Goal: Task Accomplishment & Management: Use online tool/utility

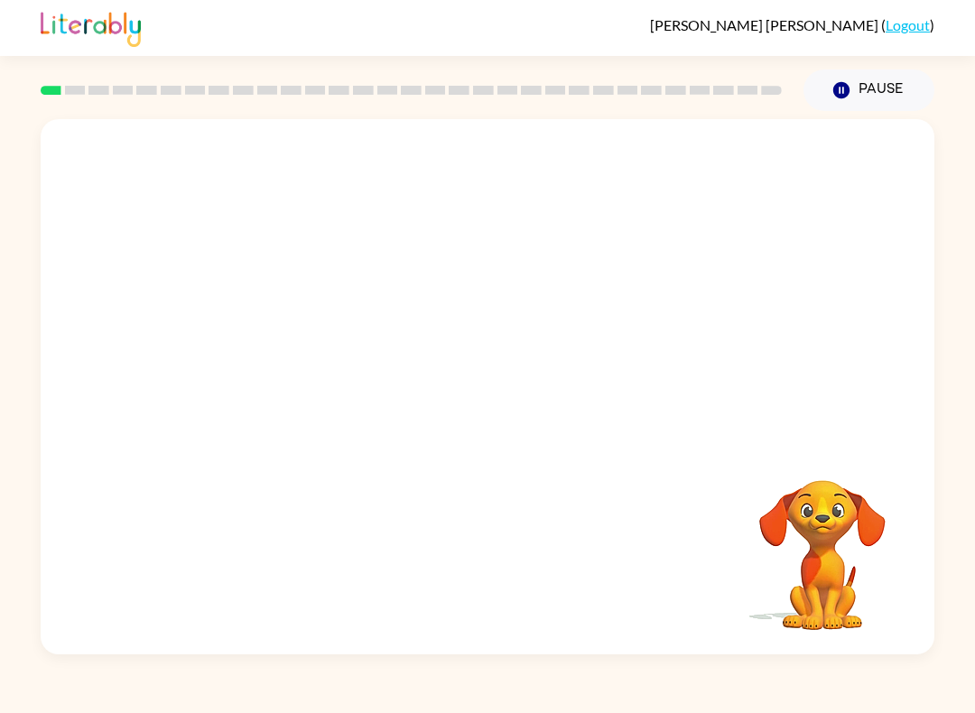
click at [821, 528] on video "Your browser must support playing .mp4 files to use Literably. Please try using…" at bounding box center [822, 542] width 181 height 181
click at [279, 95] on div at bounding box center [411, 90] width 741 height 9
click at [880, 107] on button "Pause Pause" at bounding box center [869, 91] width 131 height 42
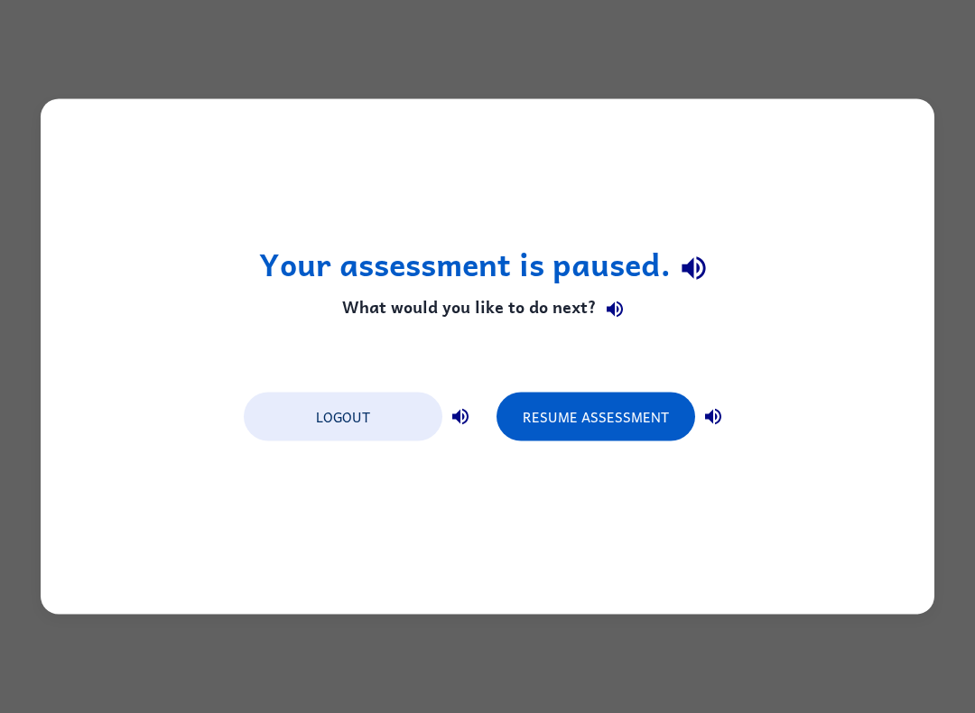
click at [637, 414] on button "Resume Assessment" at bounding box center [596, 417] width 199 height 49
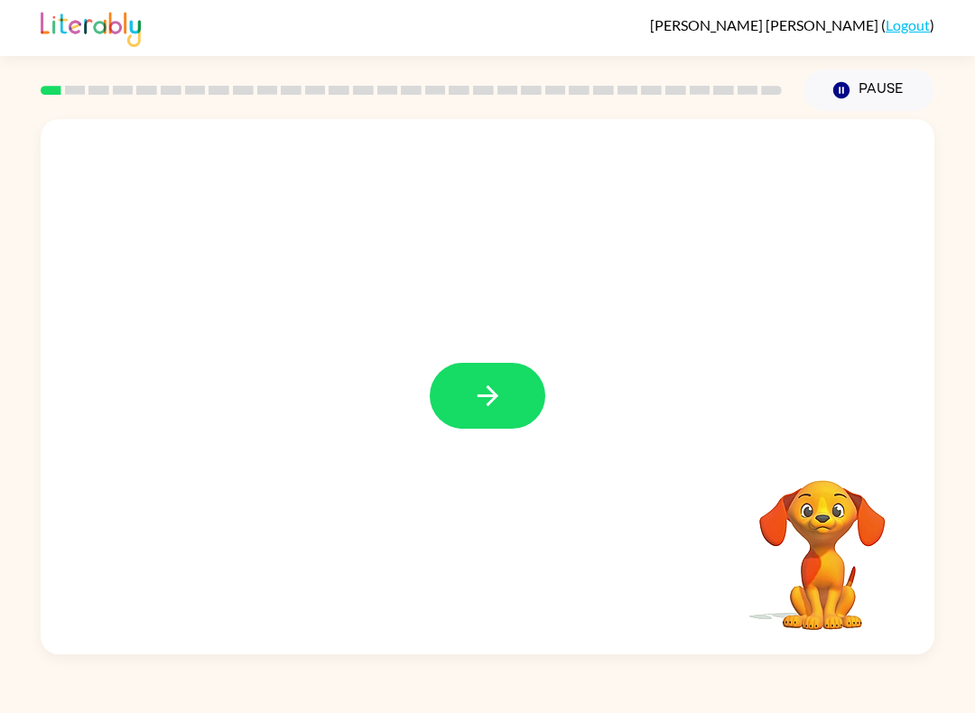
click at [521, 411] on button "button" at bounding box center [488, 396] width 116 height 66
click at [484, 381] on div at bounding box center [488, 396] width 116 height 66
click at [520, 386] on div at bounding box center [488, 396] width 116 height 66
click at [496, 397] on icon "button" at bounding box center [487, 396] width 21 height 21
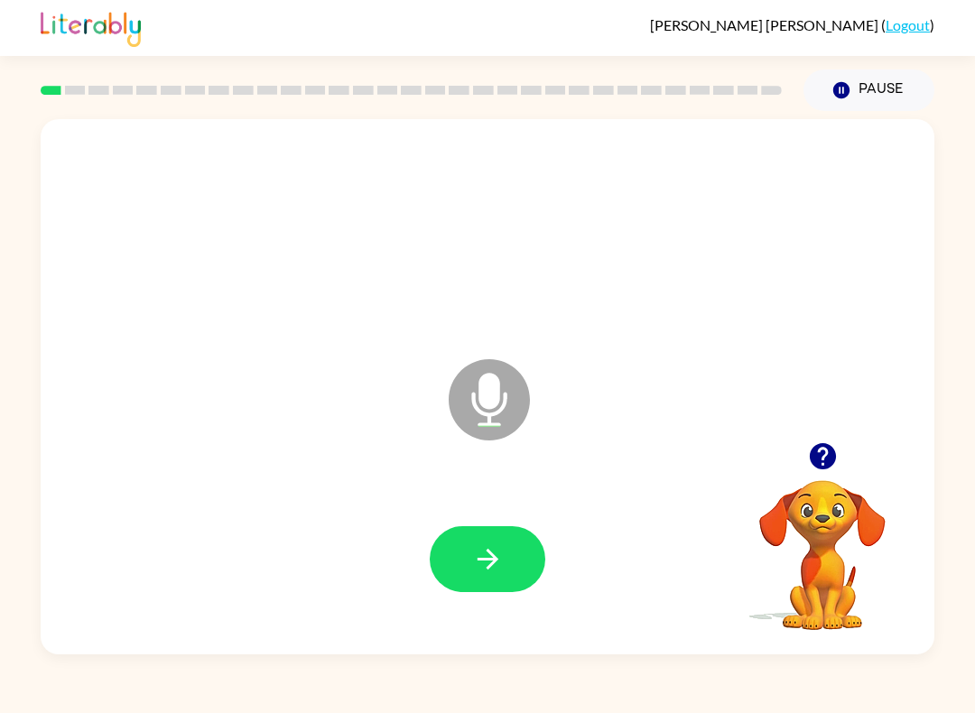
click at [466, 553] on button "button" at bounding box center [488, 559] width 116 height 66
click at [497, 540] on button "button" at bounding box center [488, 559] width 116 height 66
click at [504, 553] on button "button" at bounding box center [488, 559] width 116 height 66
click at [527, 564] on button "button" at bounding box center [488, 559] width 116 height 66
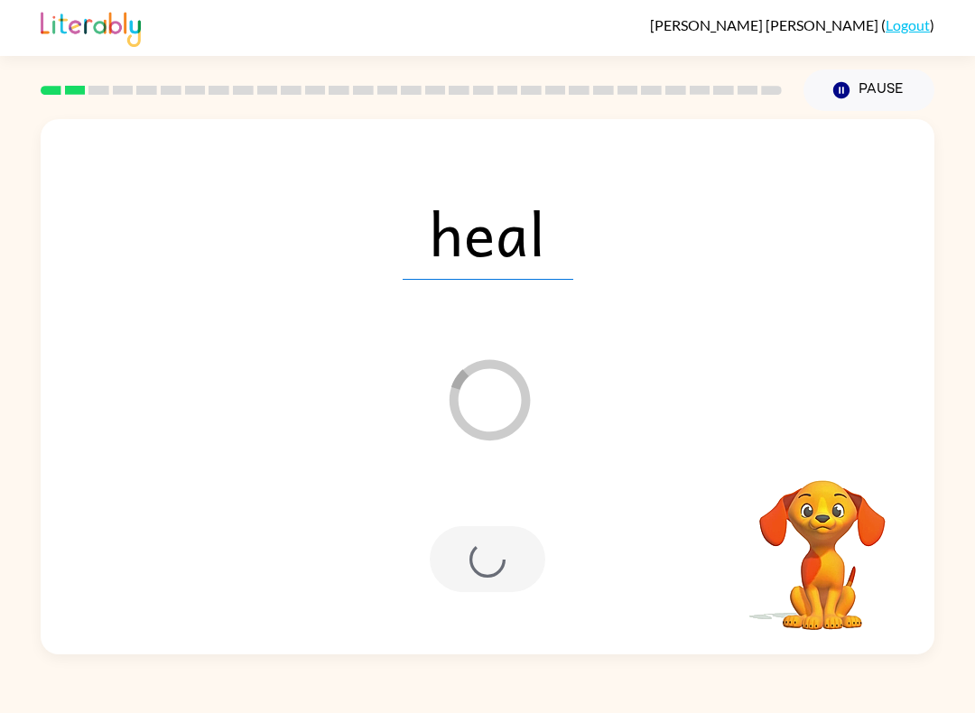
click at [940, 474] on div "heal Loader Your response is being sent to our graders Your browser must suppor…" at bounding box center [487, 383] width 975 height 544
click at [933, 479] on div "heal Loader Your response is being sent to our graders" at bounding box center [488, 386] width 894 height 535
click at [522, 564] on div at bounding box center [488, 559] width 116 height 66
click at [529, 296] on div "heal" at bounding box center [488, 232] width 858 height 154
click at [529, 265] on span "heal" at bounding box center [488, 233] width 171 height 94
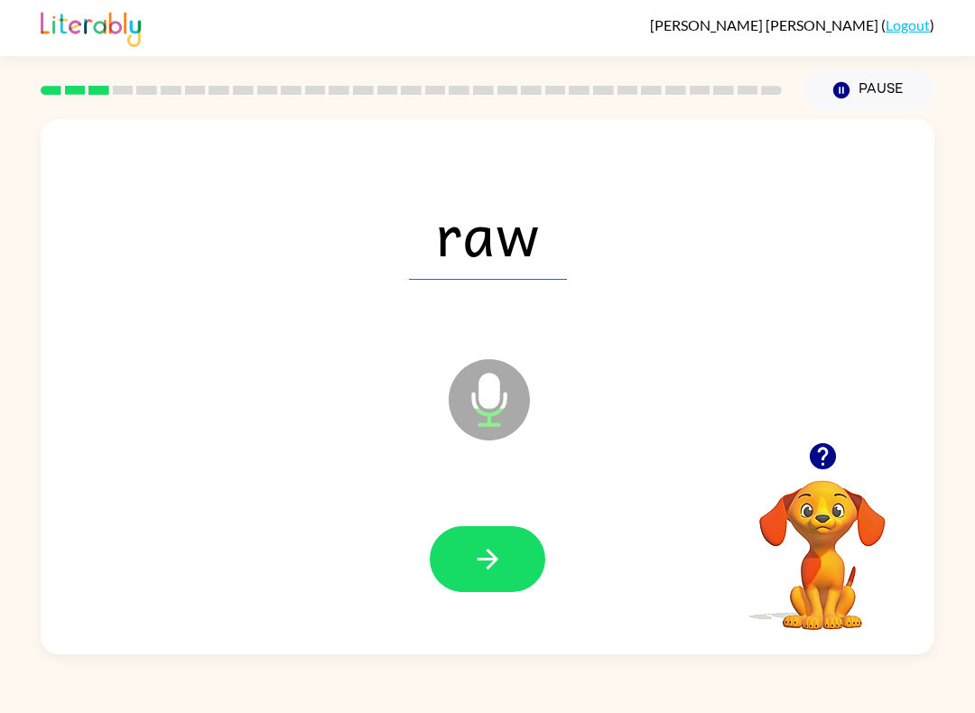
click at [527, 590] on button "button" at bounding box center [488, 559] width 116 height 66
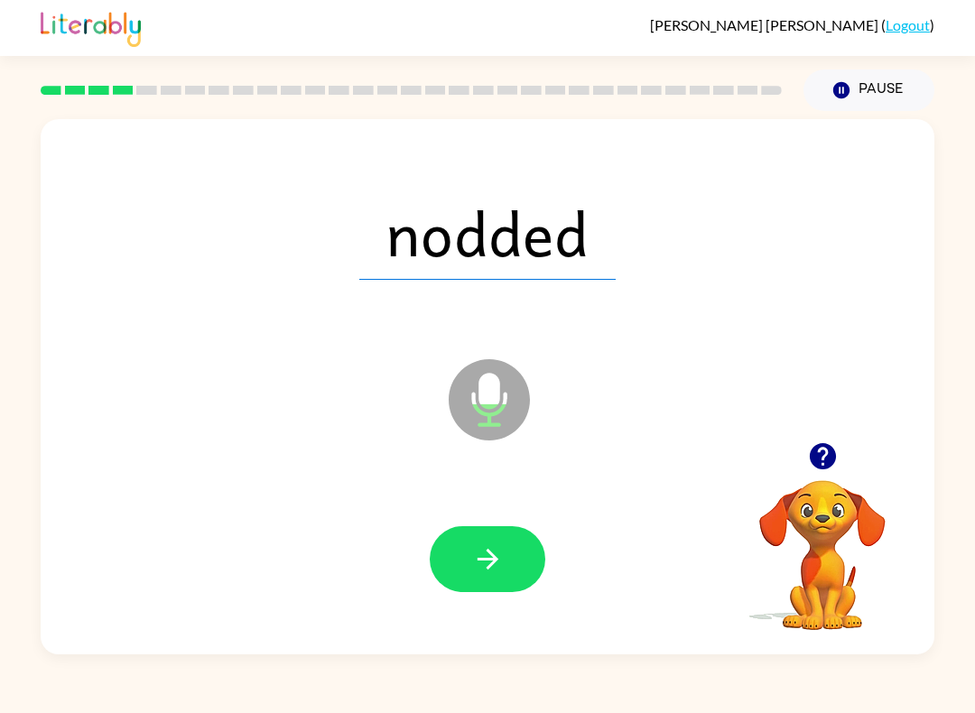
click at [500, 577] on button "button" at bounding box center [488, 559] width 116 height 66
click at [500, 557] on icon "button" at bounding box center [488, 560] width 32 height 32
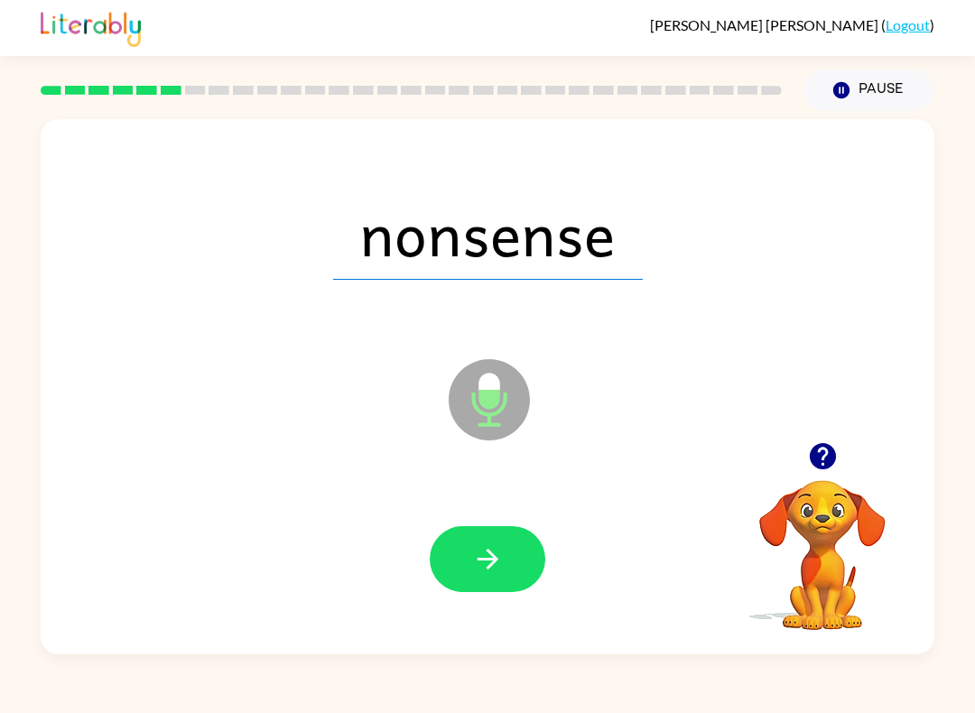
click at [500, 545] on icon "button" at bounding box center [488, 560] width 32 height 32
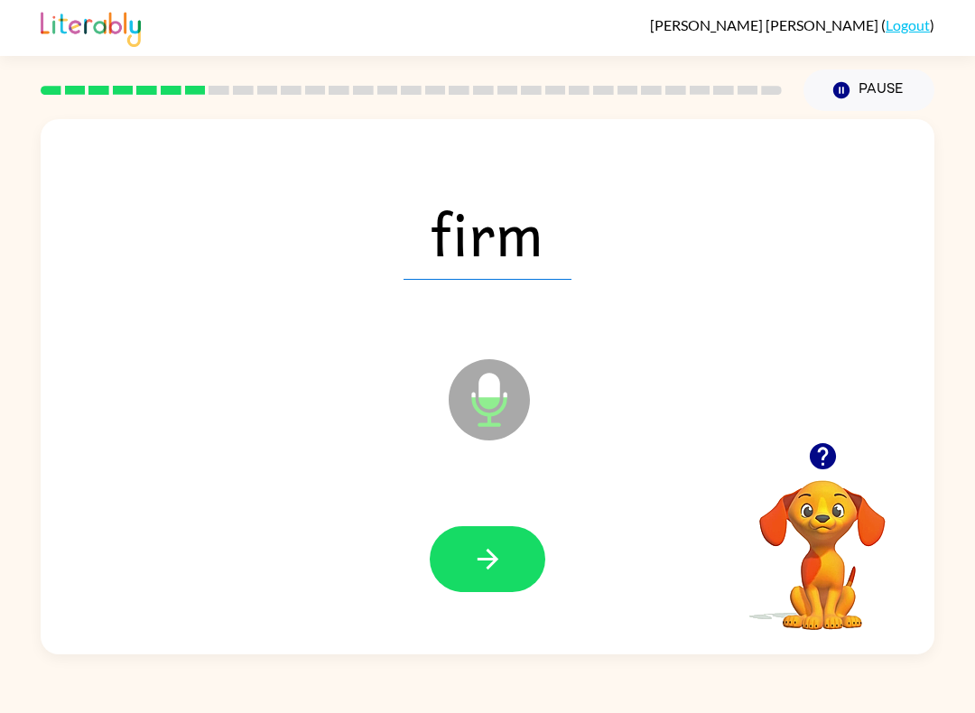
click at [509, 565] on button "button" at bounding box center [488, 559] width 116 height 66
click at [525, 572] on button "button" at bounding box center [488, 559] width 116 height 66
click at [516, 554] on button "button" at bounding box center [488, 559] width 116 height 66
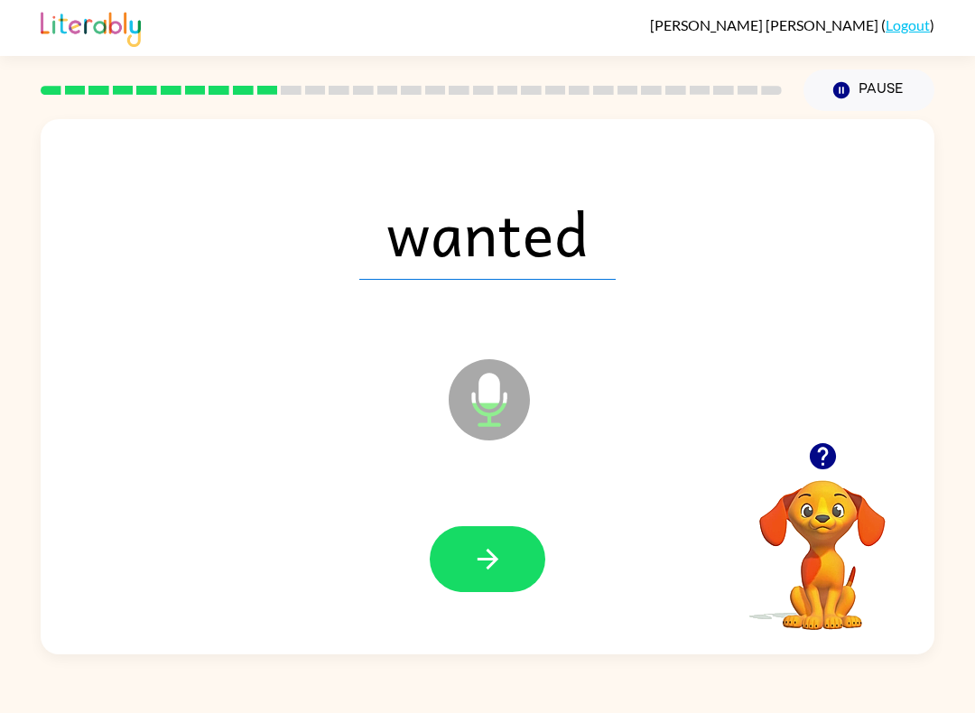
click at [524, 562] on button "button" at bounding box center [488, 559] width 116 height 66
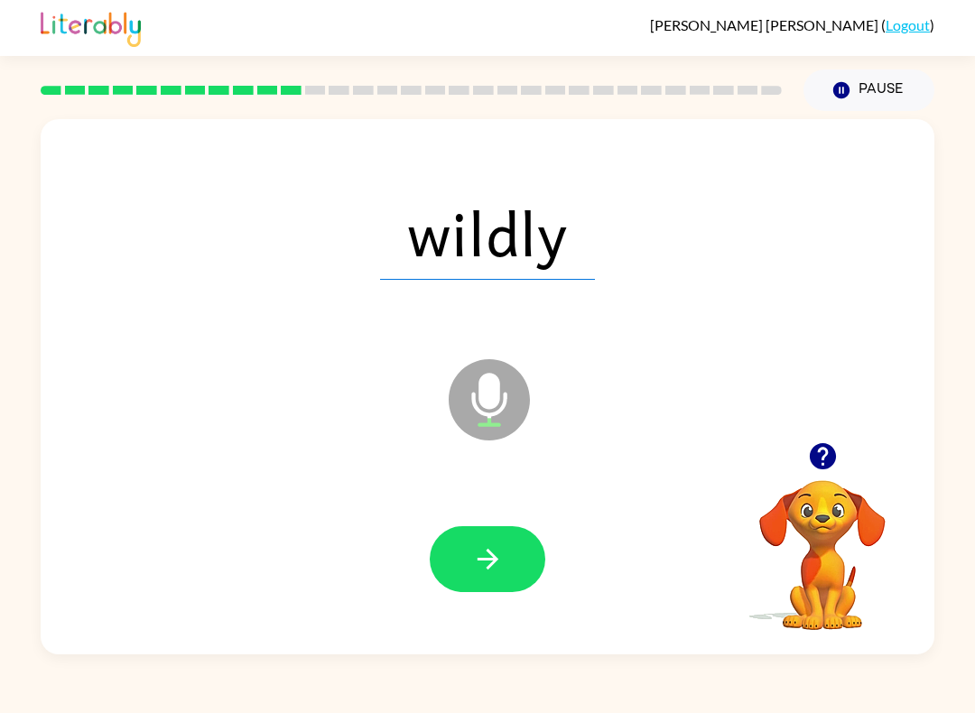
click at [522, 570] on button "button" at bounding box center [488, 559] width 116 height 66
click at [514, 564] on button "button" at bounding box center [488, 559] width 116 height 66
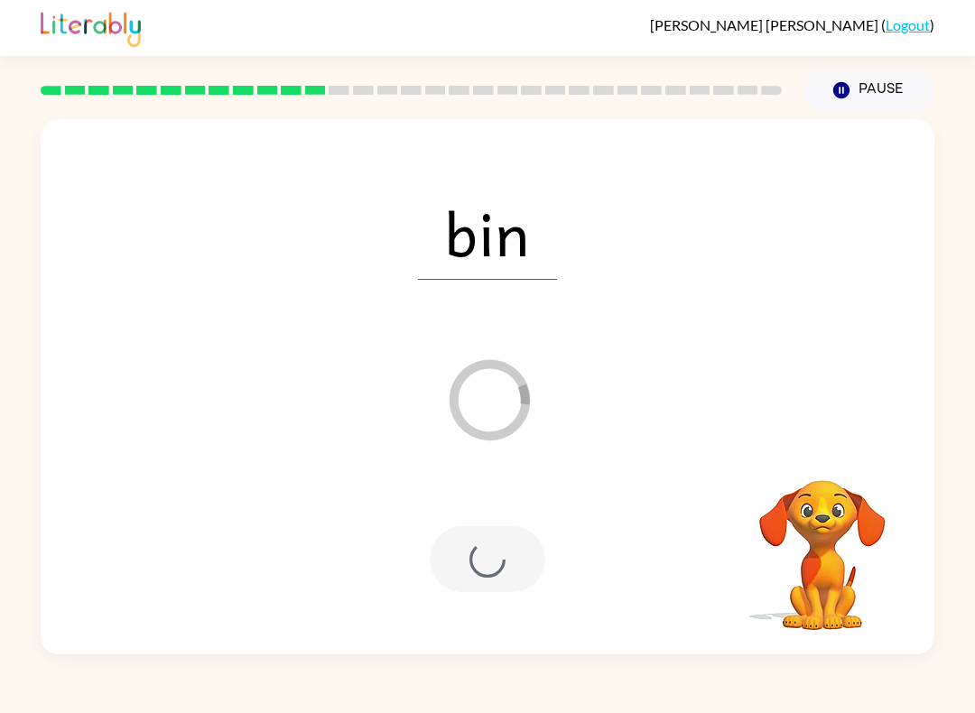
click at [650, 540] on div at bounding box center [488, 559] width 858 height 154
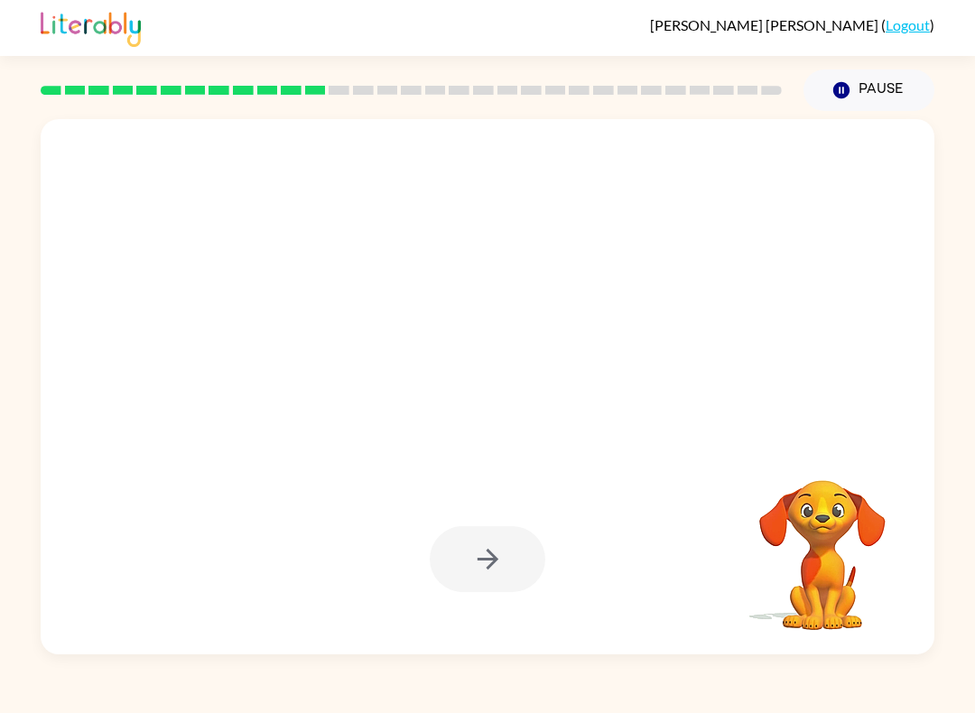
click at [650, 551] on div at bounding box center [488, 559] width 858 height 154
click at [652, 491] on div at bounding box center [488, 559] width 858 height 154
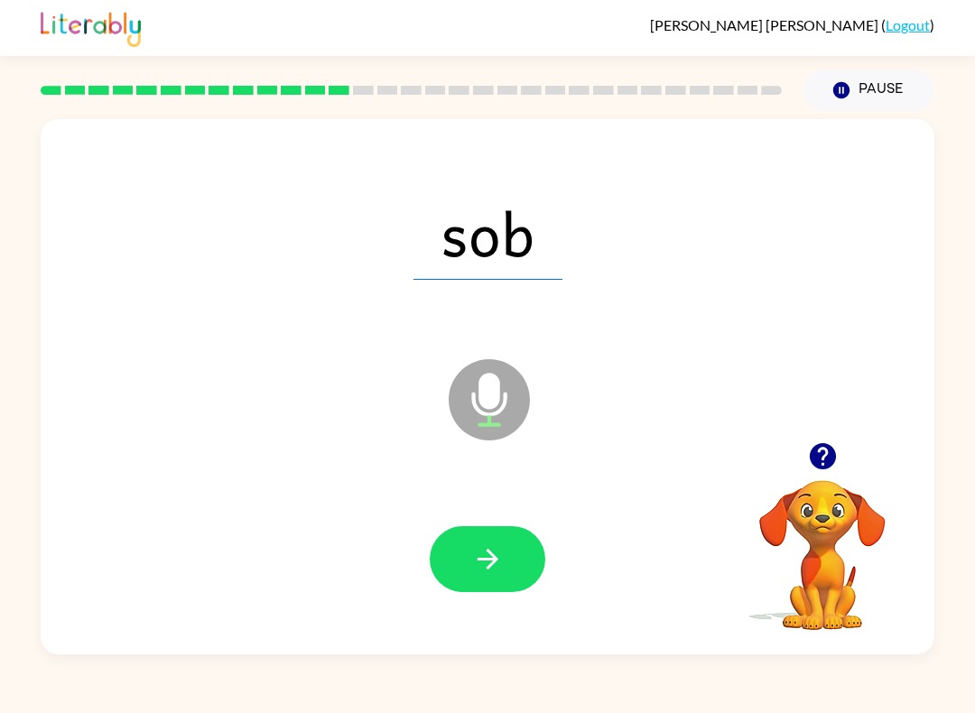
click at [498, 560] on icon "button" at bounding box center [488, 560] width 32 height 32
click at [516, 572] on button "button" at bounding box center [488, 559] width 116 height 66
click at [525, 581] on button "button" at bounding box center [488, 559] width 116 height 66
click at [480, 563] on icon "button" at bounding box center [488, 560] width 32 height 32
click at [508, 570] on button "button" at bounding box center [488, 559] width 116 height 66
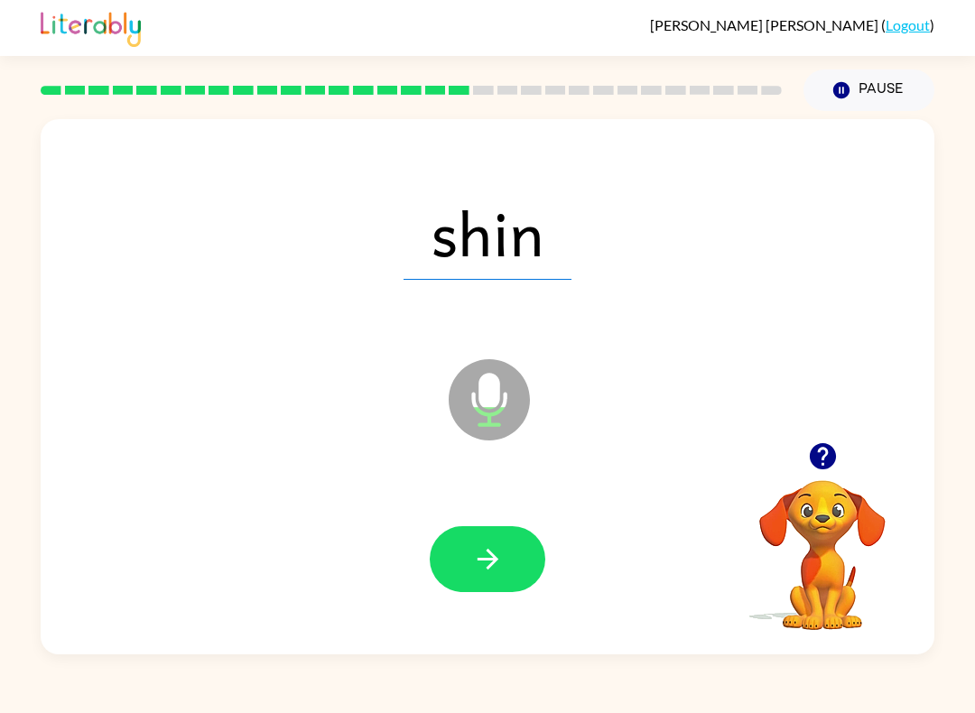
click at [514, 574] on button "button" at bounding box center [488, 559] width 116 height 66
click at [501, 556] on icon "button" at bounding box center [488, 560] width 32 height 32
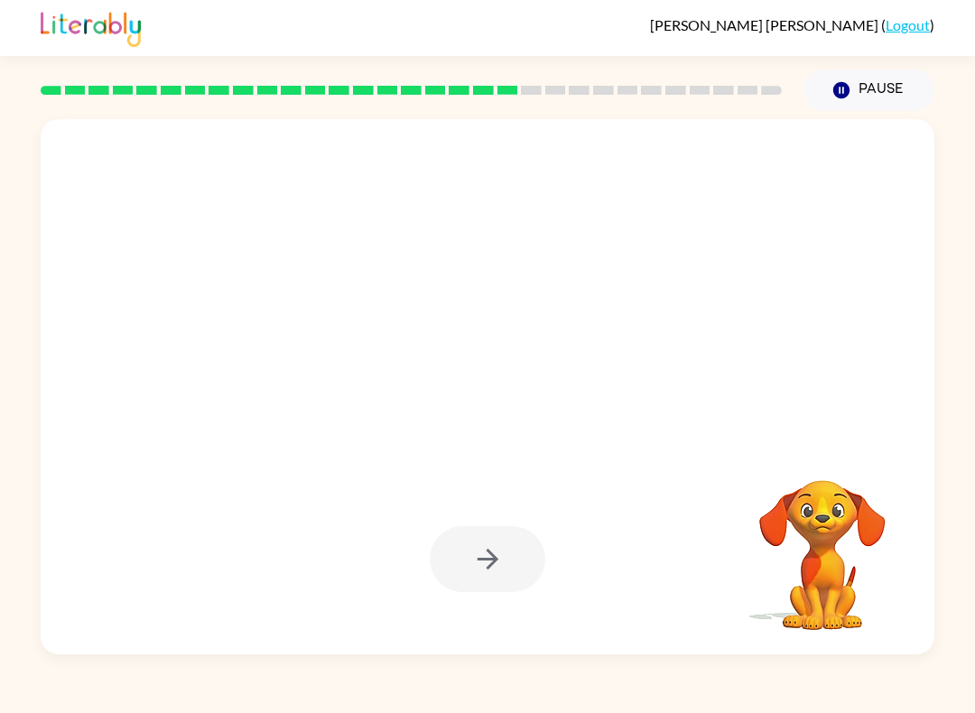
click at [626, 421] on div at bounding box center [488, 386] width 894 height 535
click at [626, 420] on div at bounding box center [488, 386] width 894 height 535
click at [630, 419] on div at bounding box center [488, 386] width 894 height 535
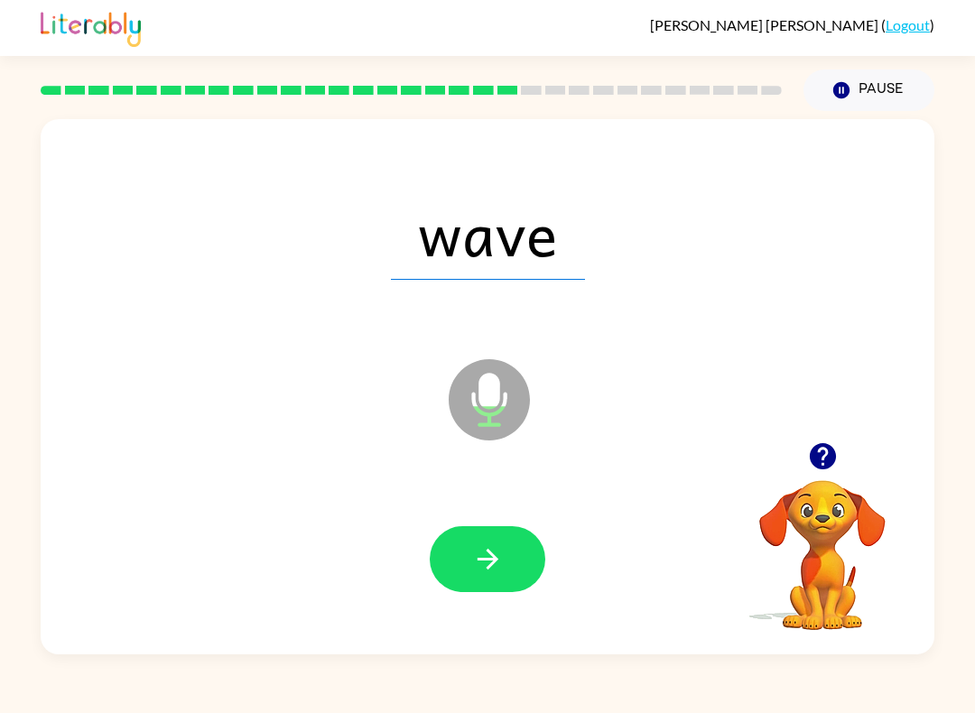
click at [514, 554] on button "button" at bounding box center [488, 559] width 116 height 66
click at [535, 566] on button "button" at bounding box center [488, 559] width 116 height 66
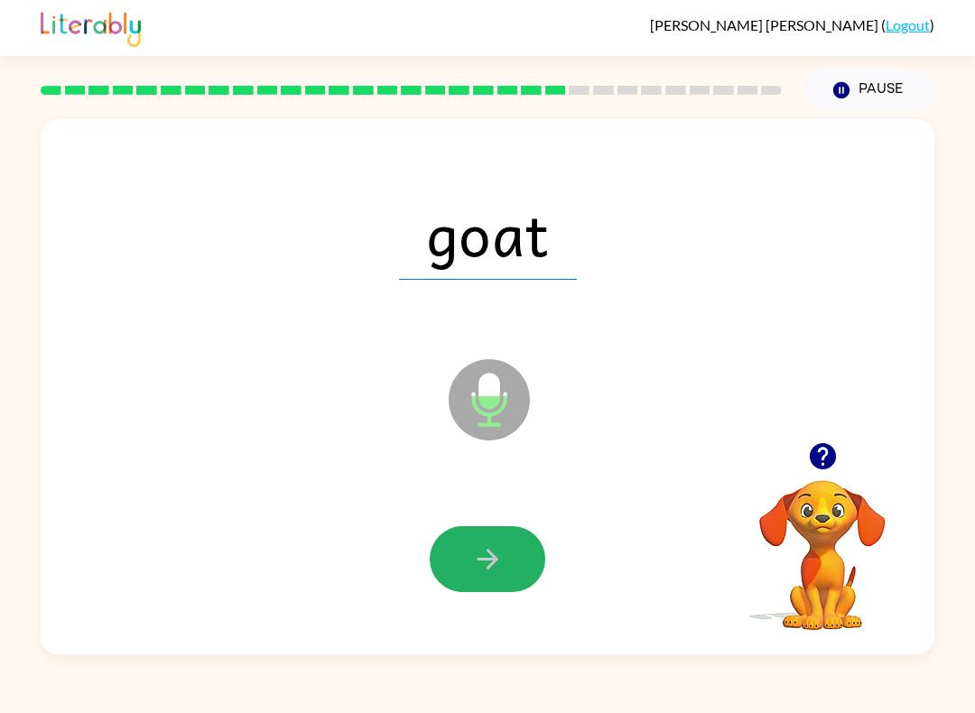
click at [526, 559] on button "button" at bounding box center [488, 559] width 116 height 66
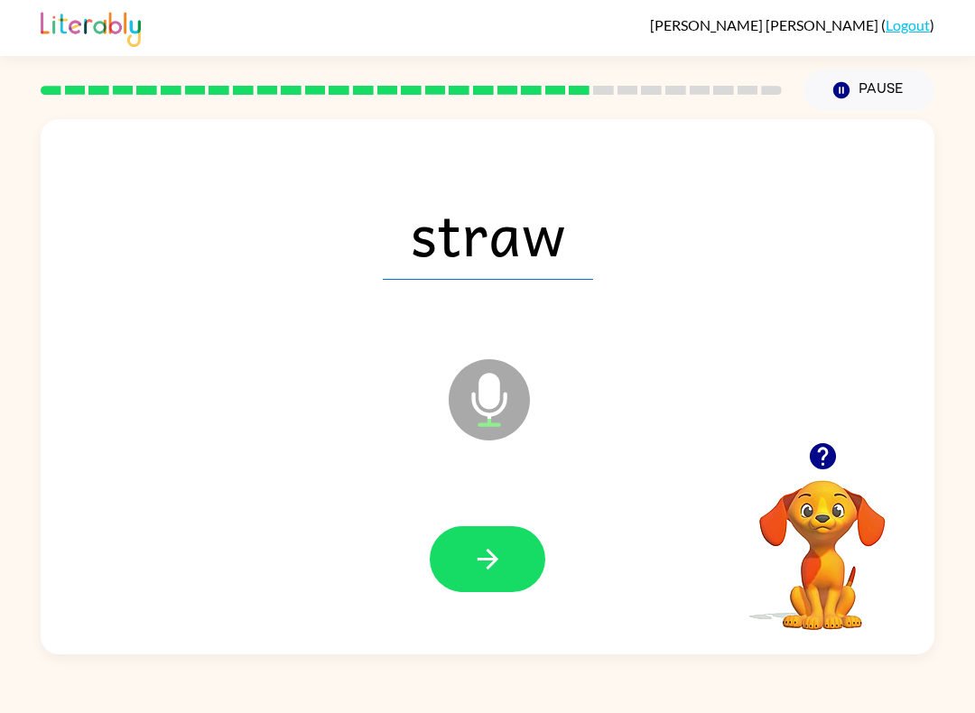
click at [537, 575] on button "button" at bounding box center [488, 559] width 116 height 66
click at [518, 556] on button "button" at bounding box center [488, 559] width 116 height 66
click at [516, 573] on button "button" at bounding box center [488, 559] width 116 height 66
click at [526, 586] on button "button" at bounding box center [488, 559] width 116 height 66
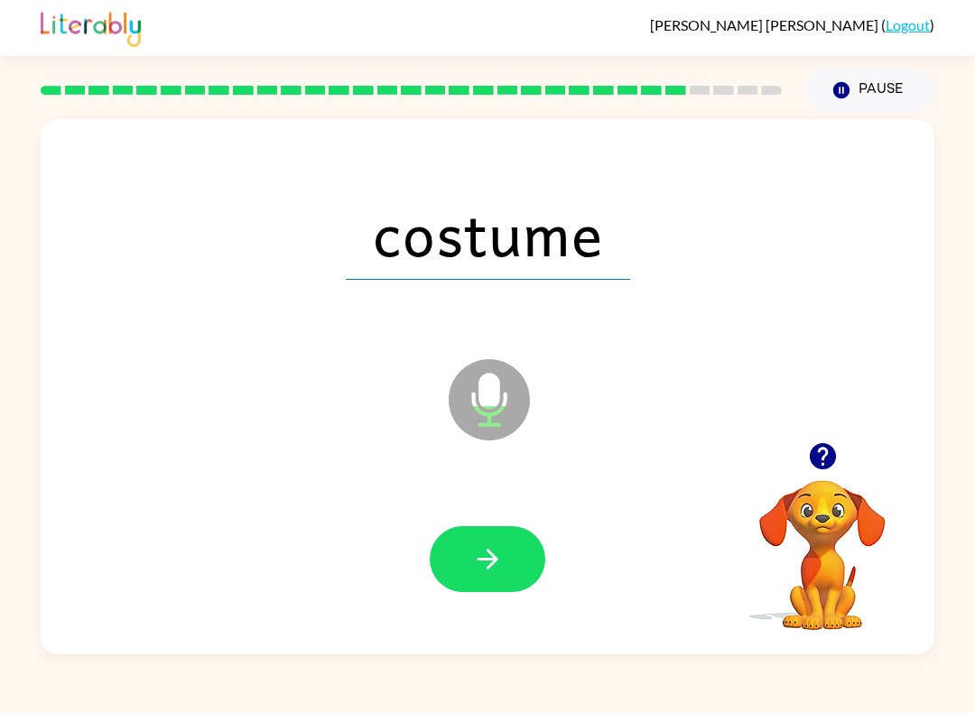
click at [530, 570] on button "button" at bounding box center [488, 559] width 116 height 66
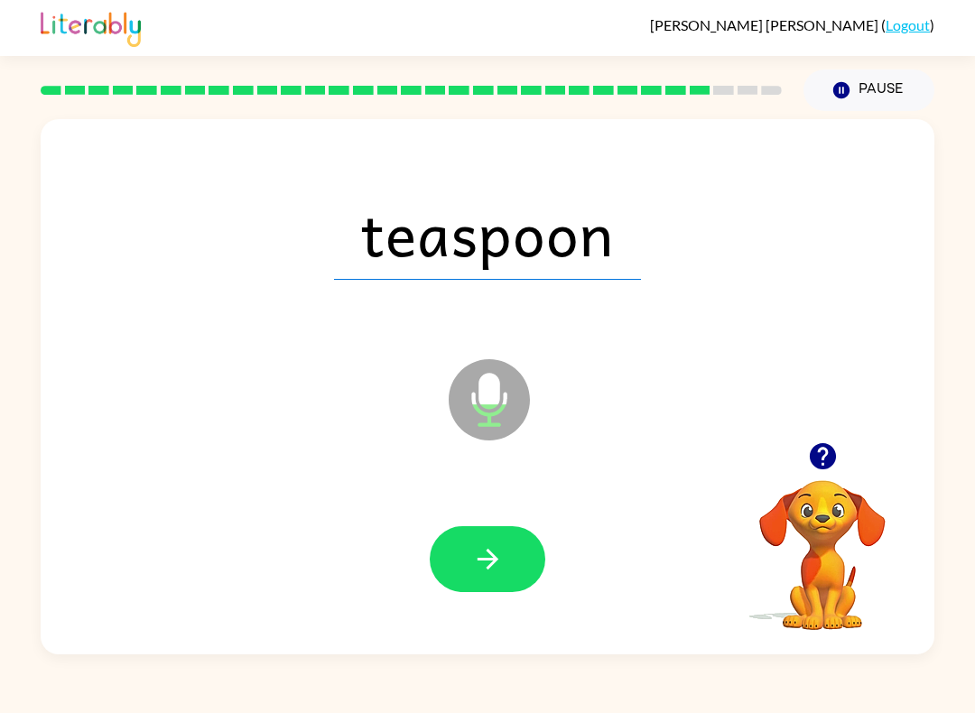
click at [524, 584] on button "button" at bounding box center [488, 559] width 116 height 66
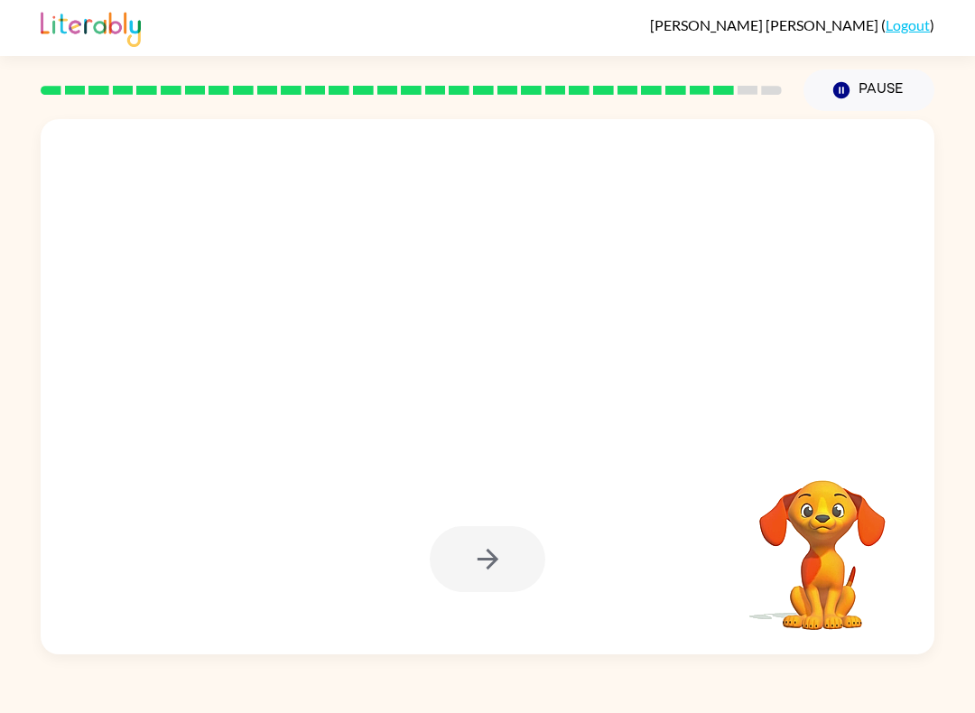
click at [709, 453] on div at bounding box center [488, 386] width 894 height 535
click at [791, 302] on div at bounding box center [488, 232] width 858 height 154
click at [820, 329] on div at bounding box center [444, 354] width 771 height 71
click at [828, 330] on div at bounding box center [444, 354] width 771 height 71
click at [827, 329] on div at bounding box center [444, 354] width 771 height 71
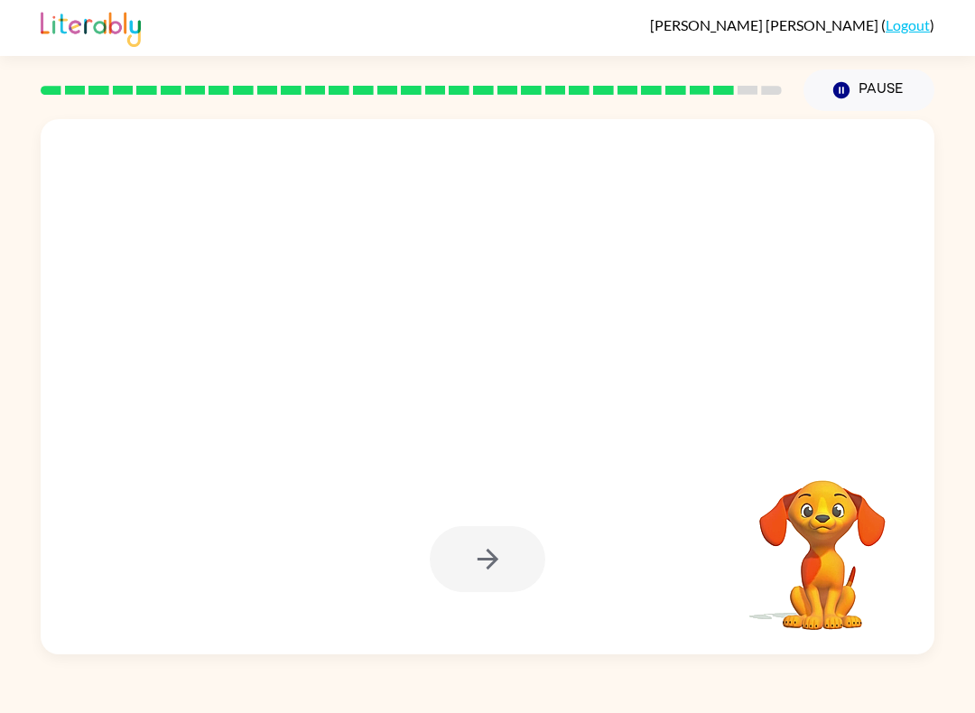
click at [531, 569] on div at bounding box center [488, 559] width 116 height 66
click at [831, 100] on button "Pause Pause" at bounding box center [869, 91] width 131 height 42
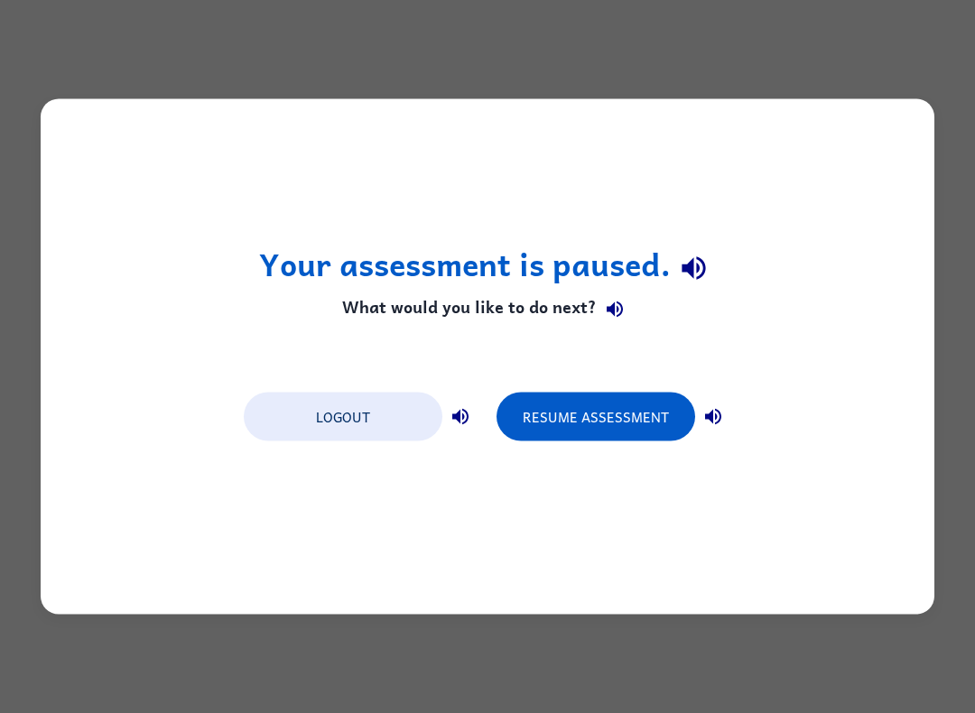
click at [638, 413] on button "Resume Assessment" at bounding box center [596, 417] width 199 height 49
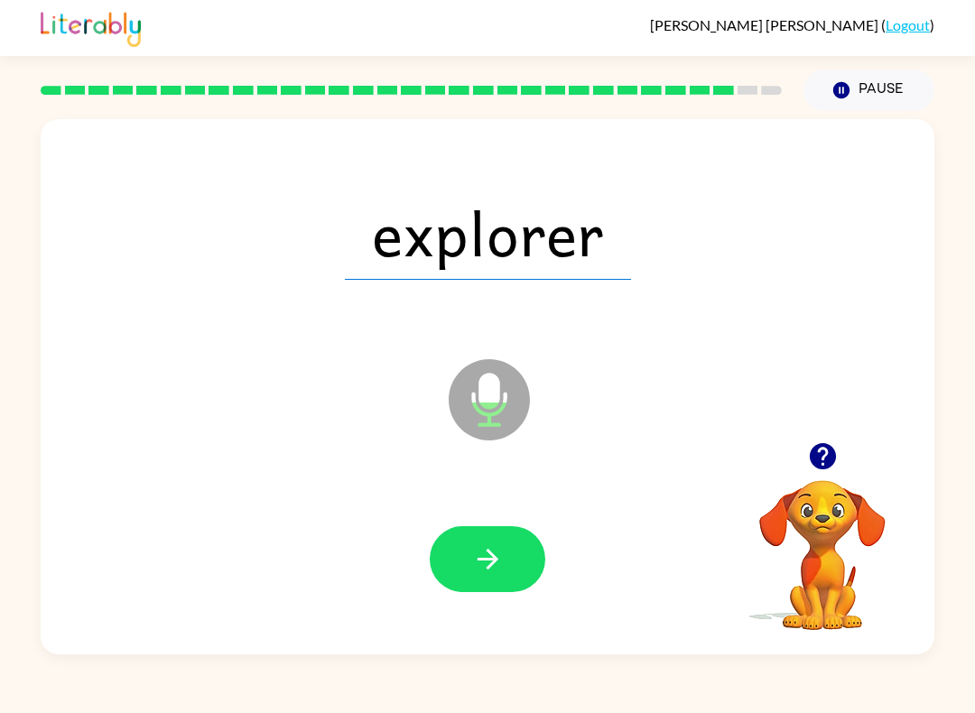
click at [513, 566] on button "button" at bounding box center [488, 559] width 116 height 66
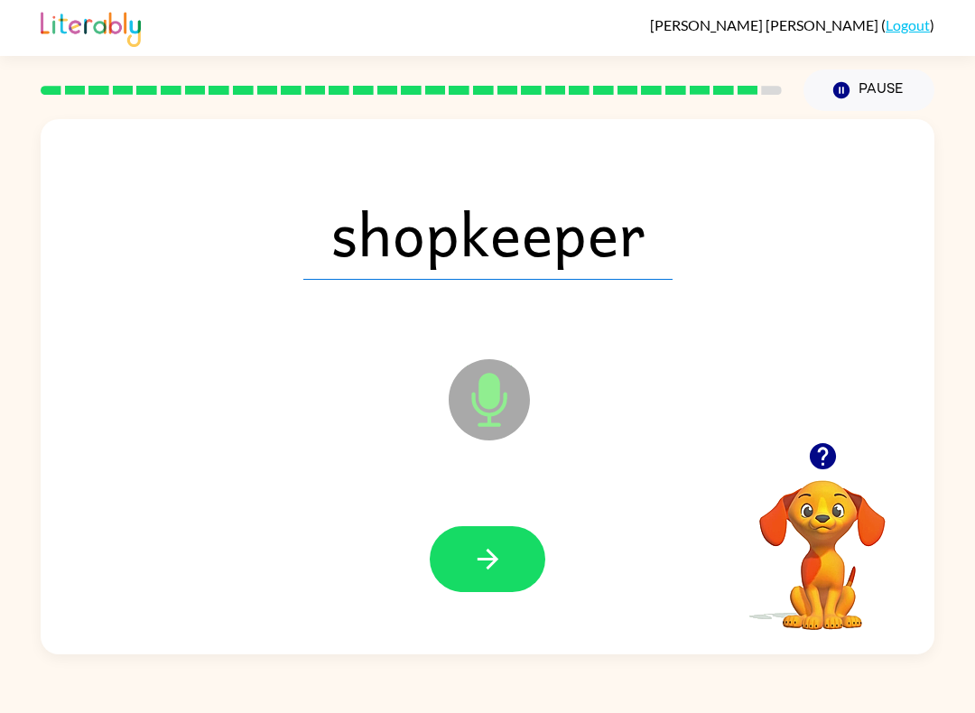
click at [493, 565] on icon "button" at bounding box center [487, 559] width 21 height 21
